Goal: Check status: Check status

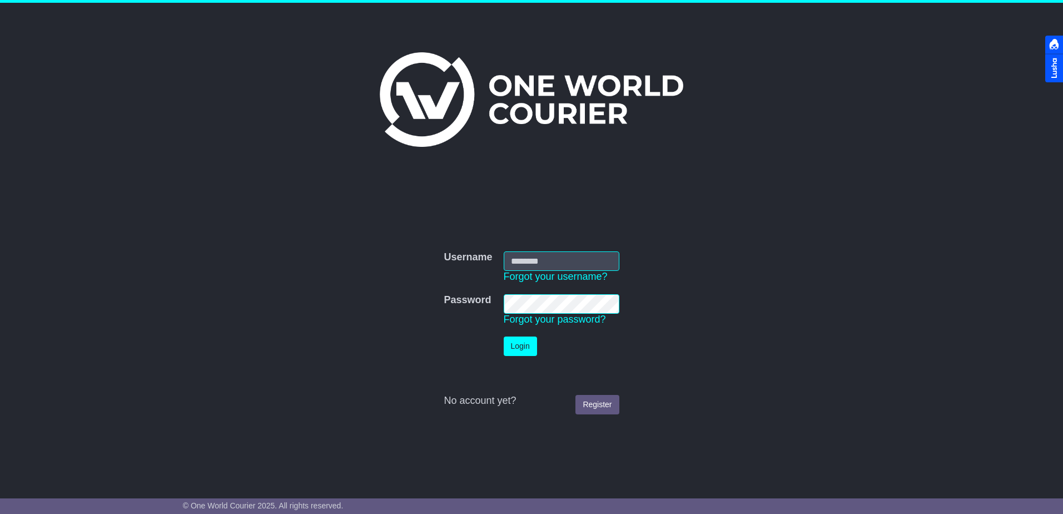
type input "**********"
click at [522, 342] on button "Login" at bounding box center [520, 345] width 33 height 19
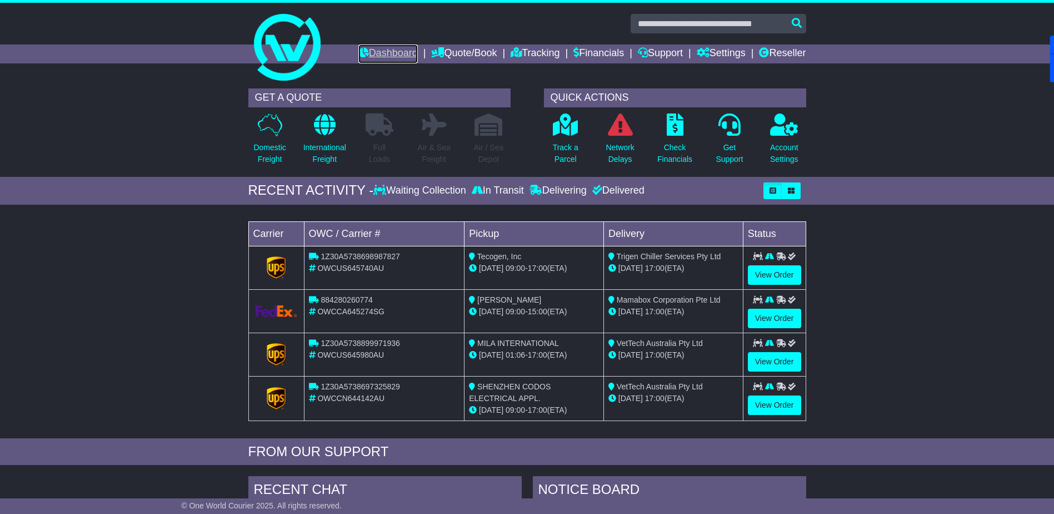
click at [382, 56] on link "Dashboard" at bounding box center [388, 53] width 59 height 19
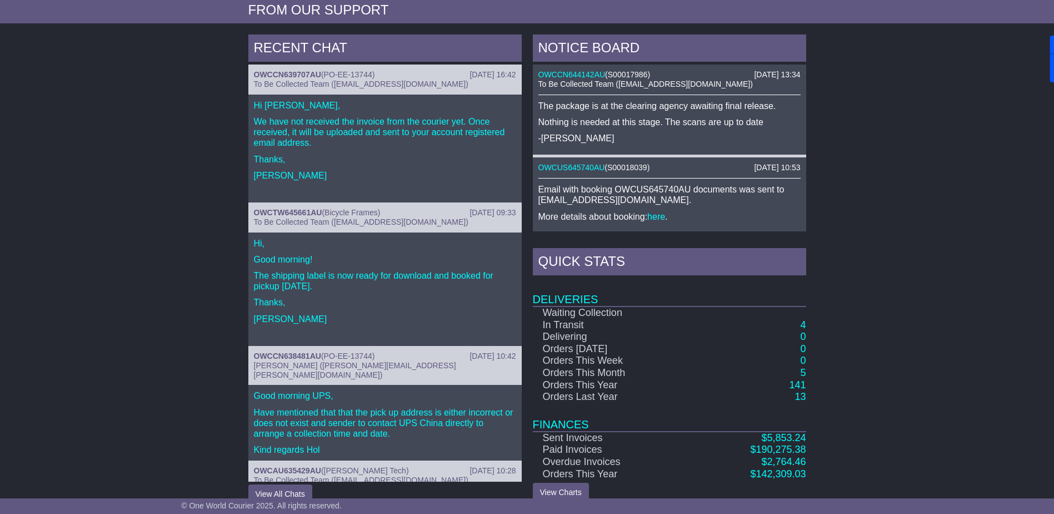
scroll to position [445, 0]
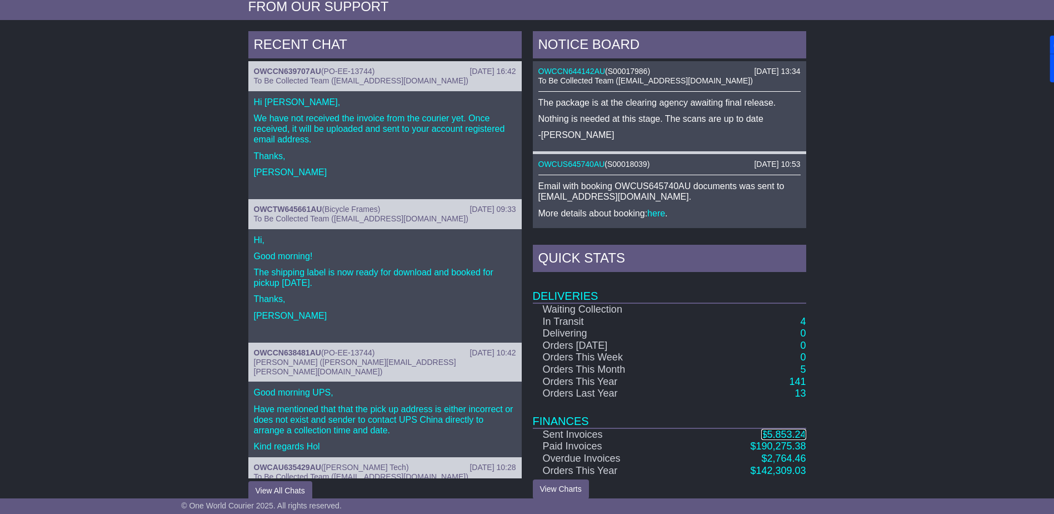
click at [788, 433] on span "5,853.24" at bounding box center [786, 434] width 39 height 11
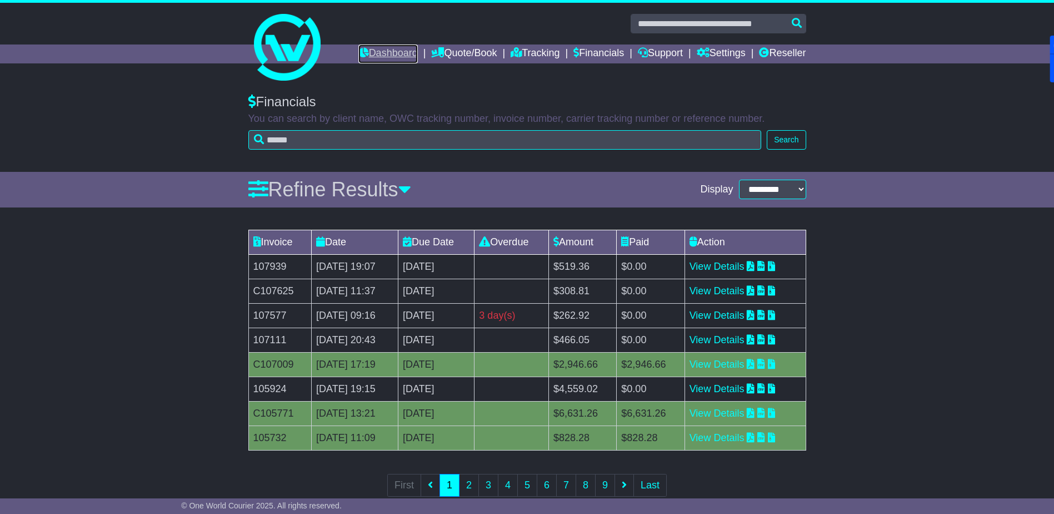
click at [377, 54] on link "Dashboard" at bounding box center [388, 53] width 59 height 19
